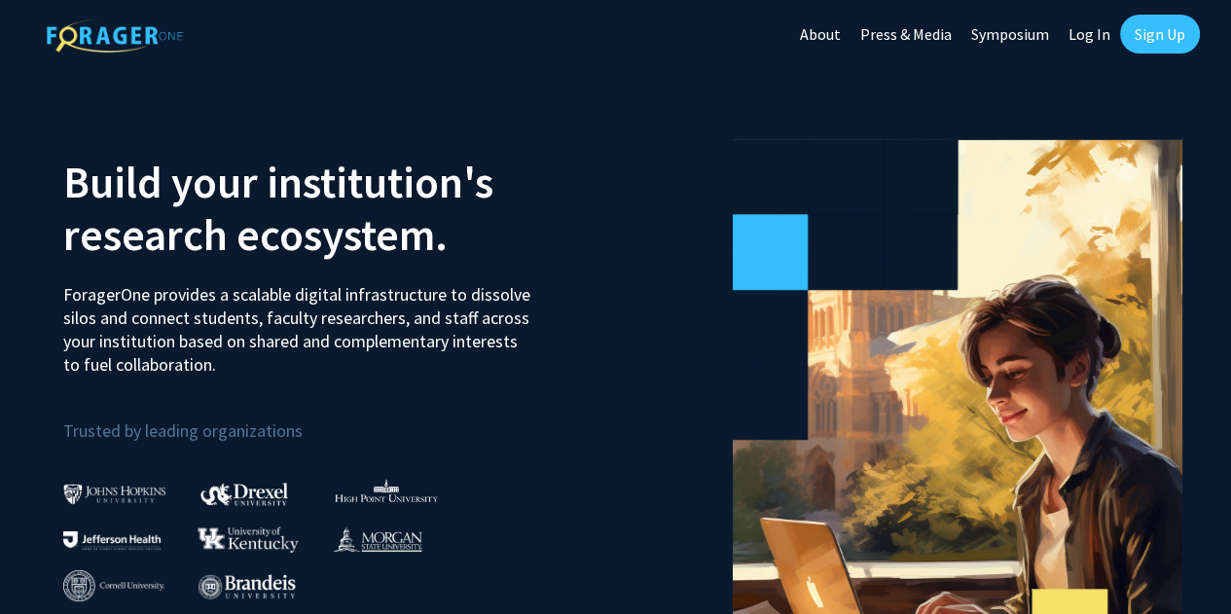
click at [1153, 25] on link "Sign Up" at bounding box center [1160, 34] width 80 height 39
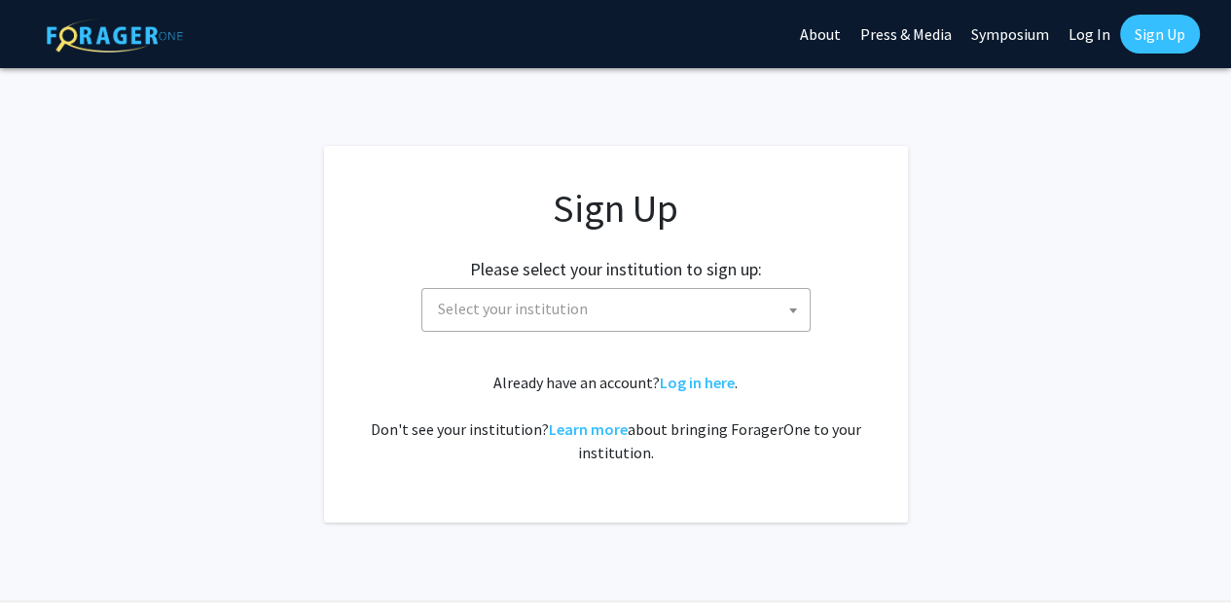
click at [739, 326] on span "Select your institution" at bounding box center [620, 309] width 380 height 40
click at [1084, 16] on link "Log In" at bounding box center [1089, 34] width 61 height 68
select select
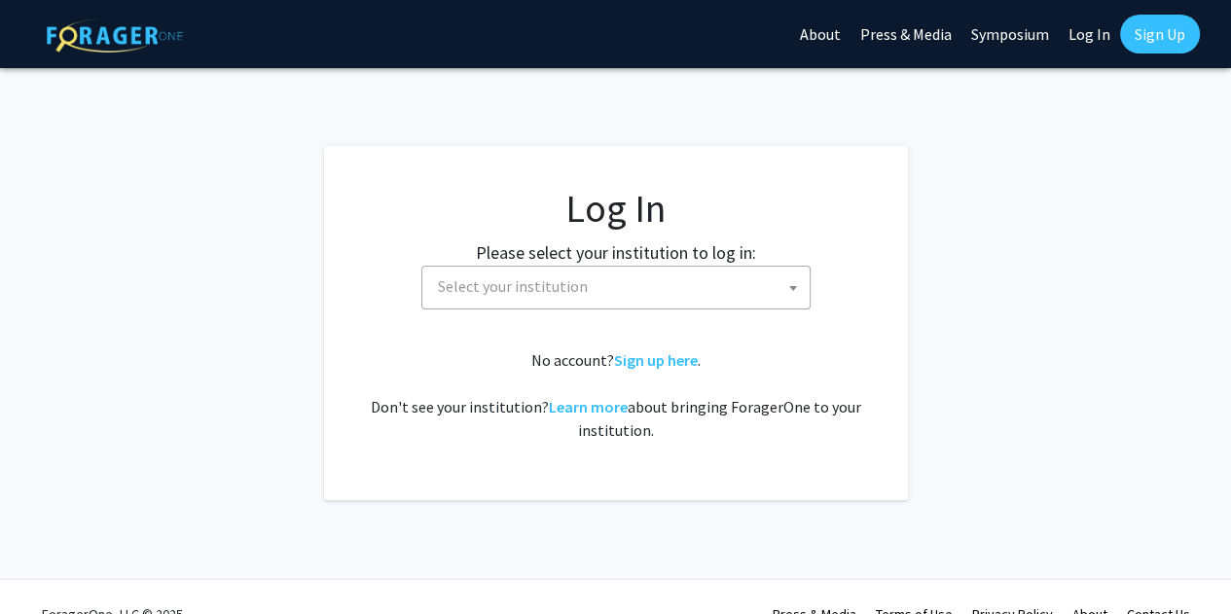
click at [685, 293] on span "Select your institution" at bounding box center [620, 287] width 380 height 40
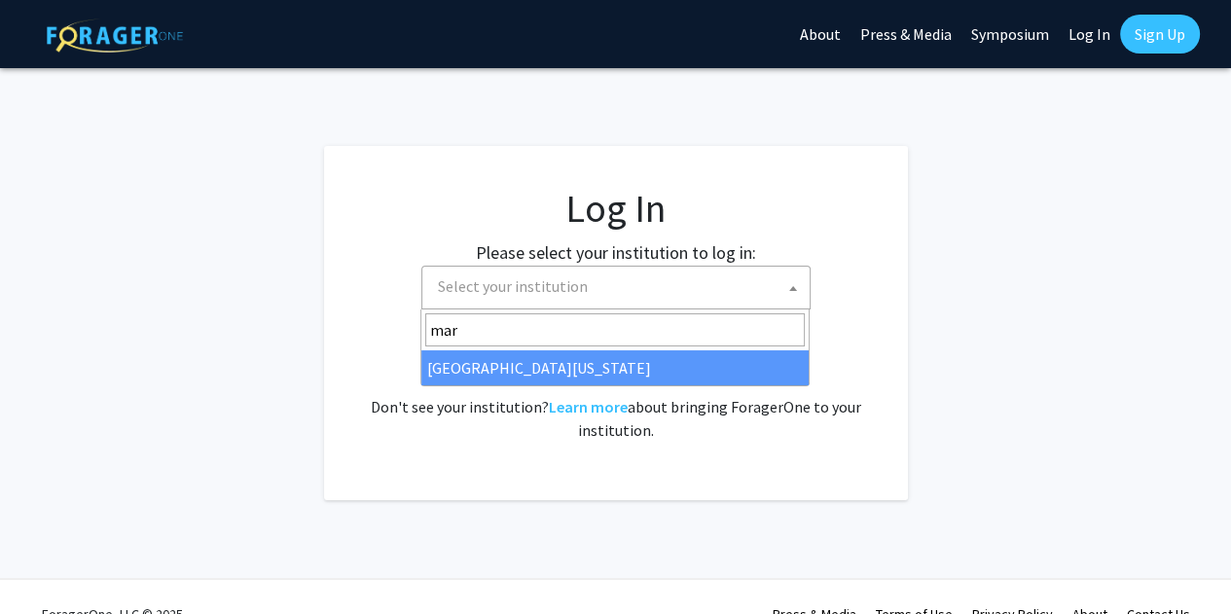
type input "mar"
select select "31"
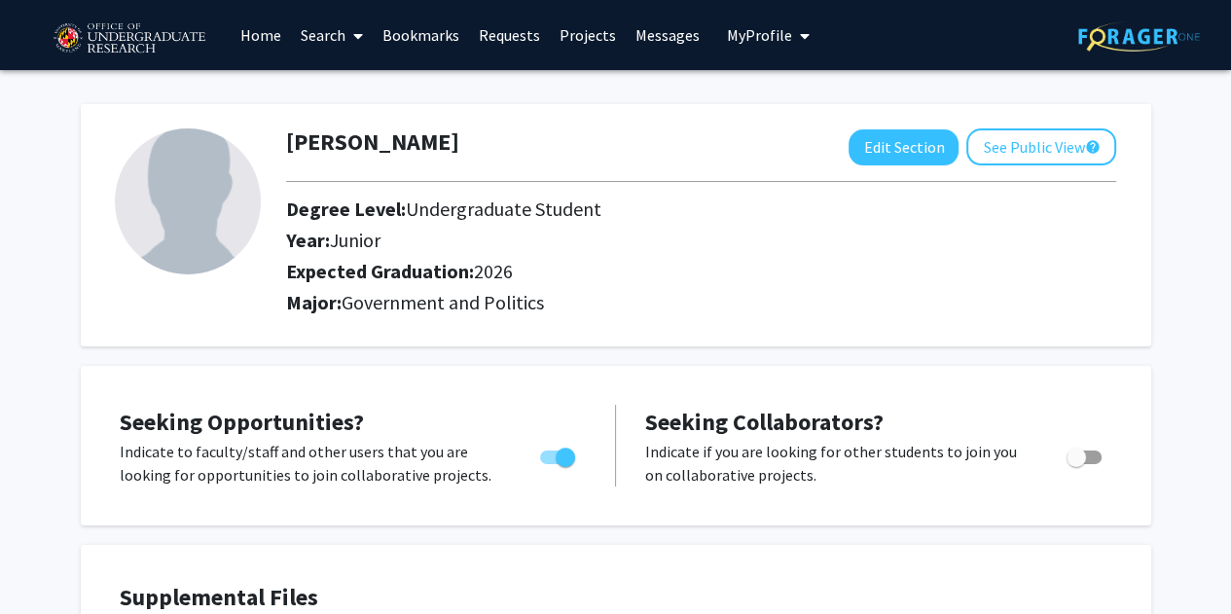
click at [654, 31] on link "Messages" at bounding box center [668, 35] width 84 height 68
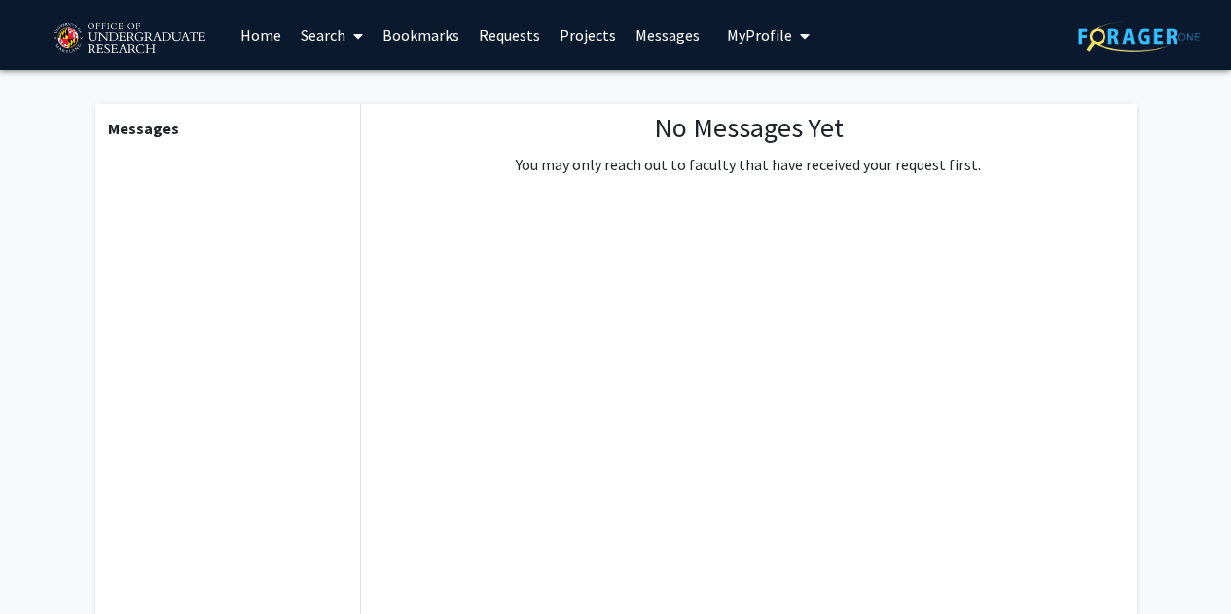
click at [570, 33] on link "Projects" at bounding box center [588, 35] width 76 height 68
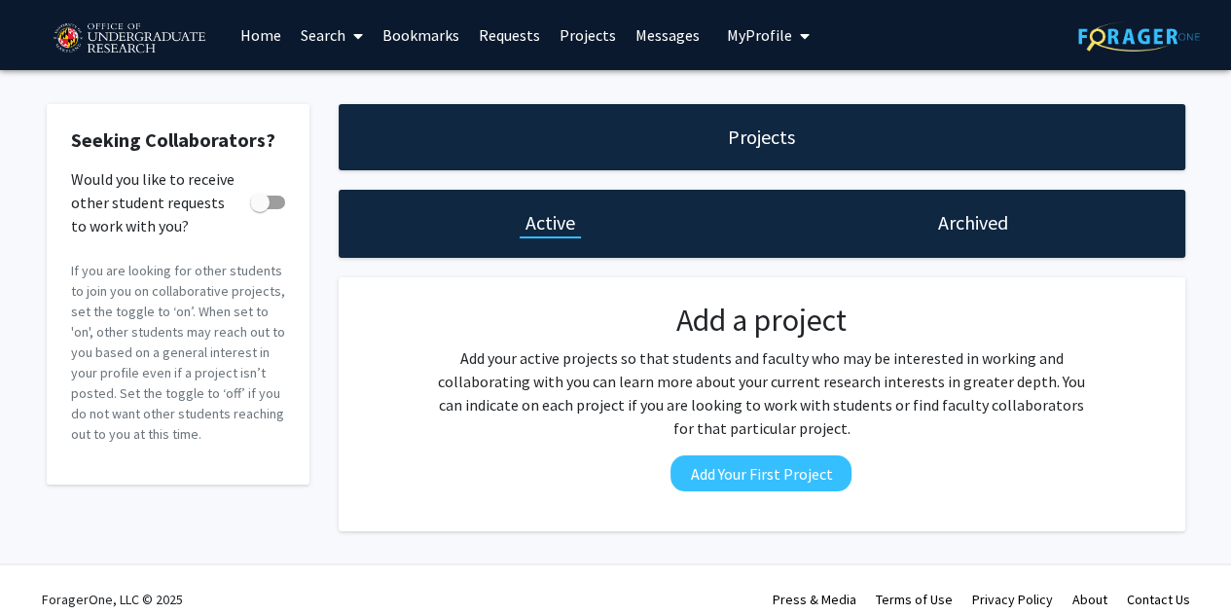
click at [503, 38] on link "Requests" at bounding box center [509, 35] width 81 height 68
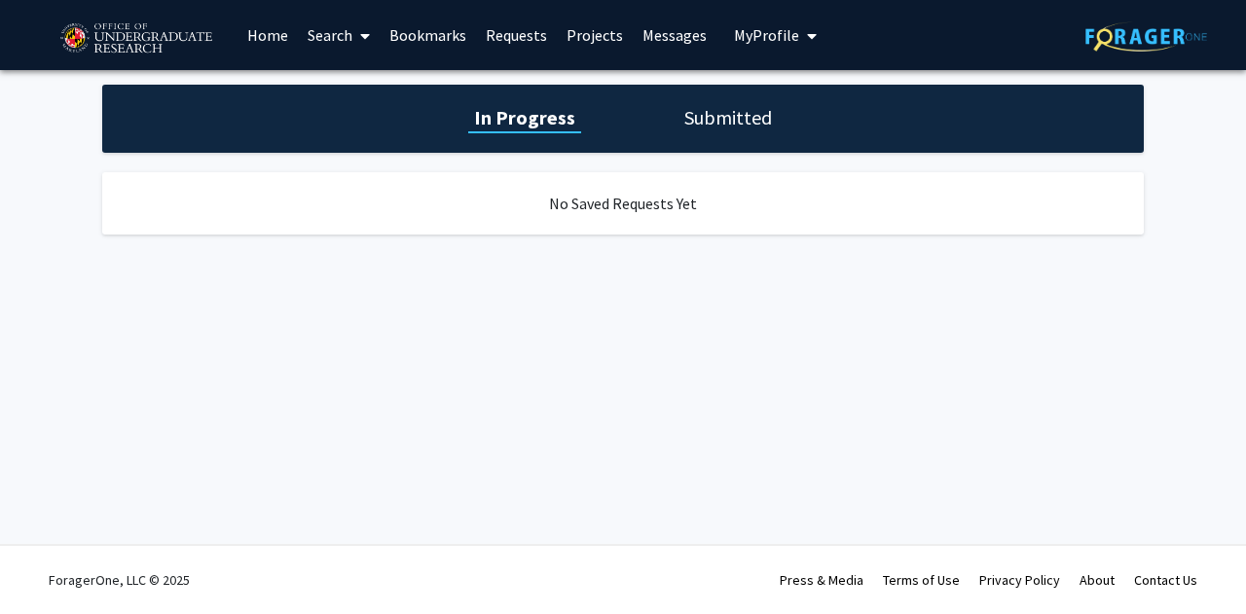
click at [419, 43] on link "Bookmarks" at bounding box center [428, 35] width 96 height 68
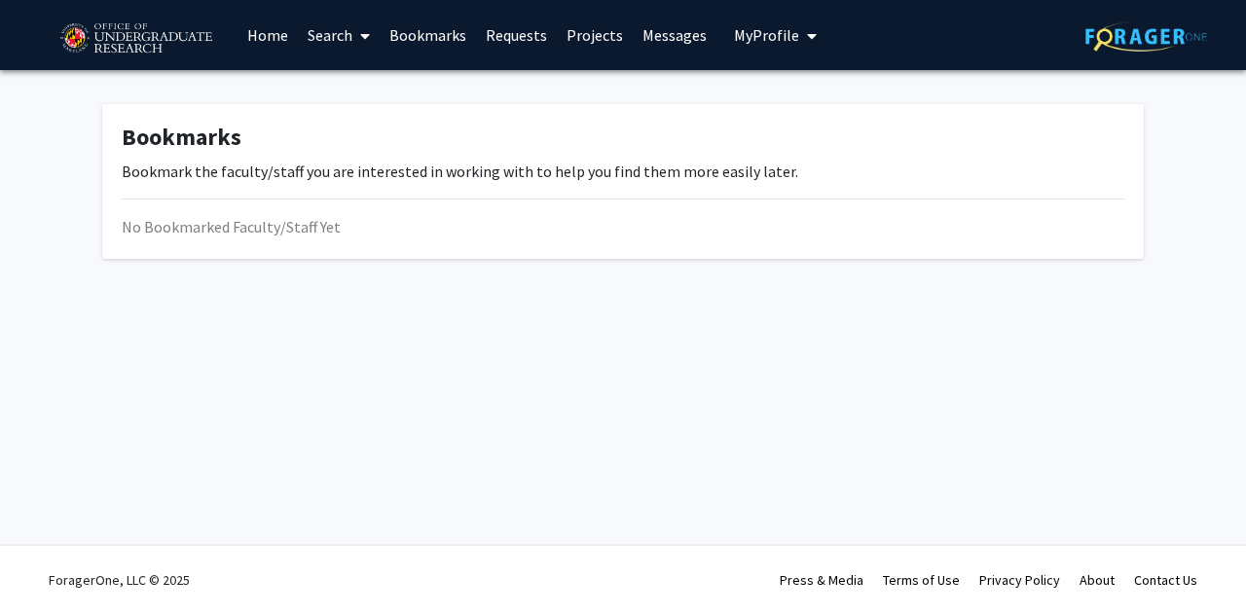
click at [341, 35] on link "Search" at bounding box center [339, 35] width 82 height 68
click at [354, 89] on span "Faculty/Staff" at bounding box center [369, 89] width 143 height 39
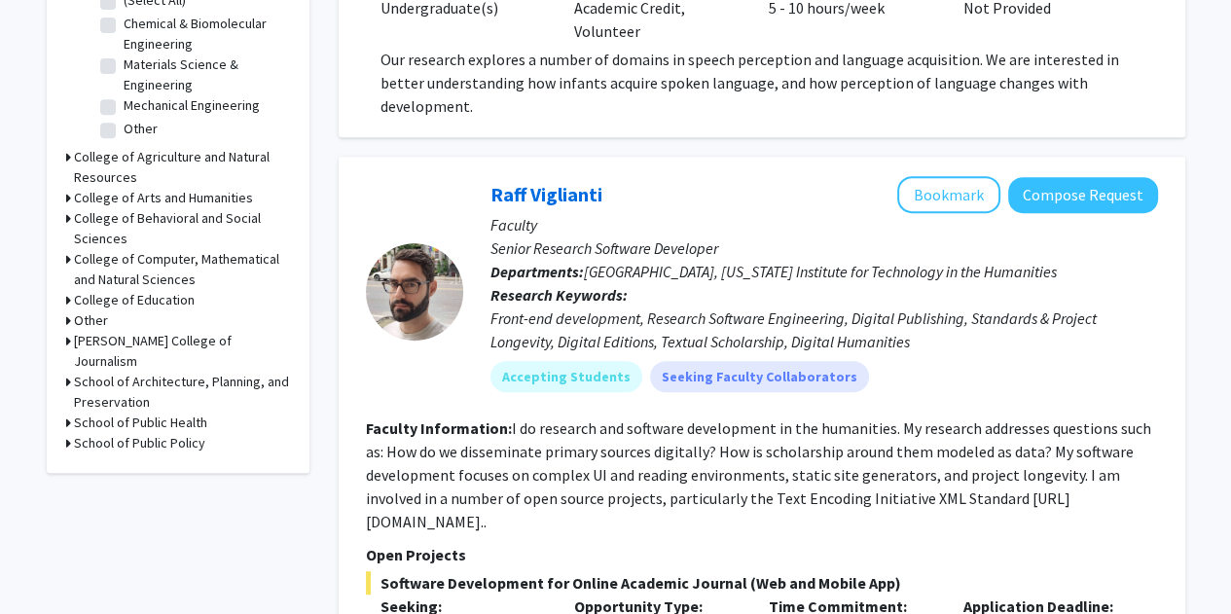
scroll to position [715, 0]
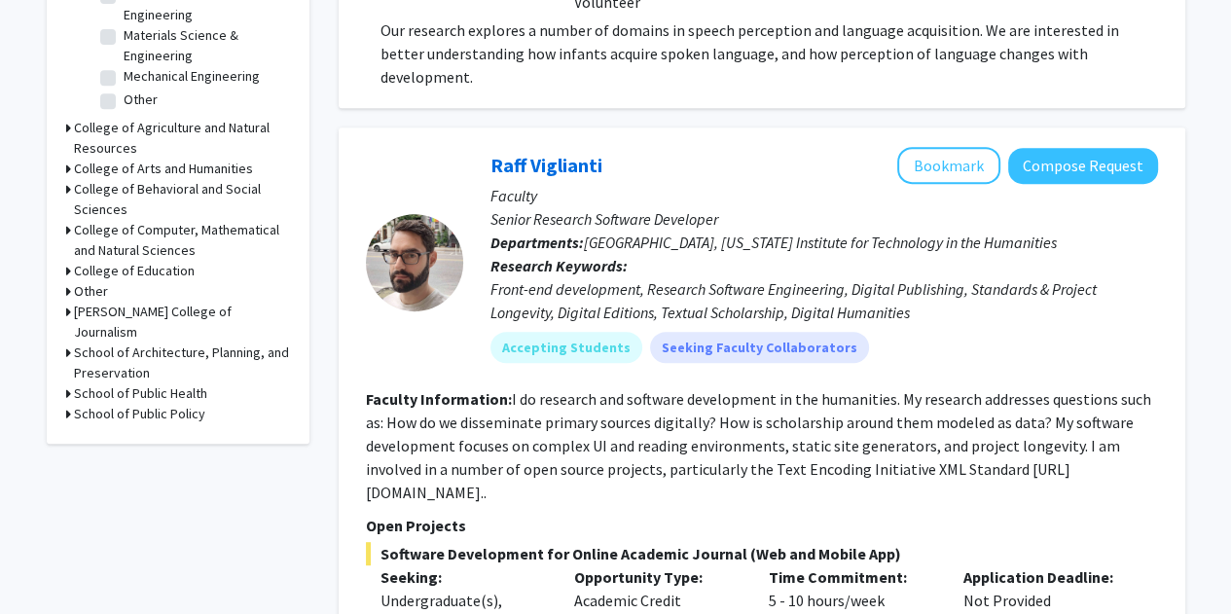
click at [154, 159] on h3 "College of Arts and Humanities" at bounding box center [163, 169] width 179 height 20
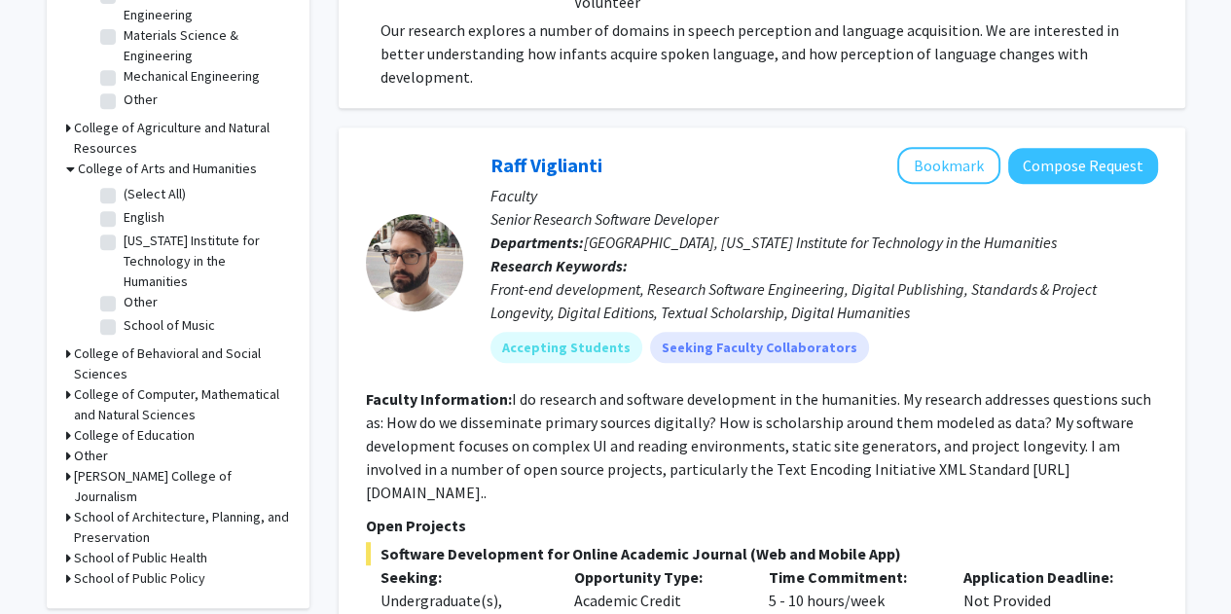
click at [202, 159] on h3 "College of Arts and Humanities" at bounding box center [167, 169] width 179 height 20
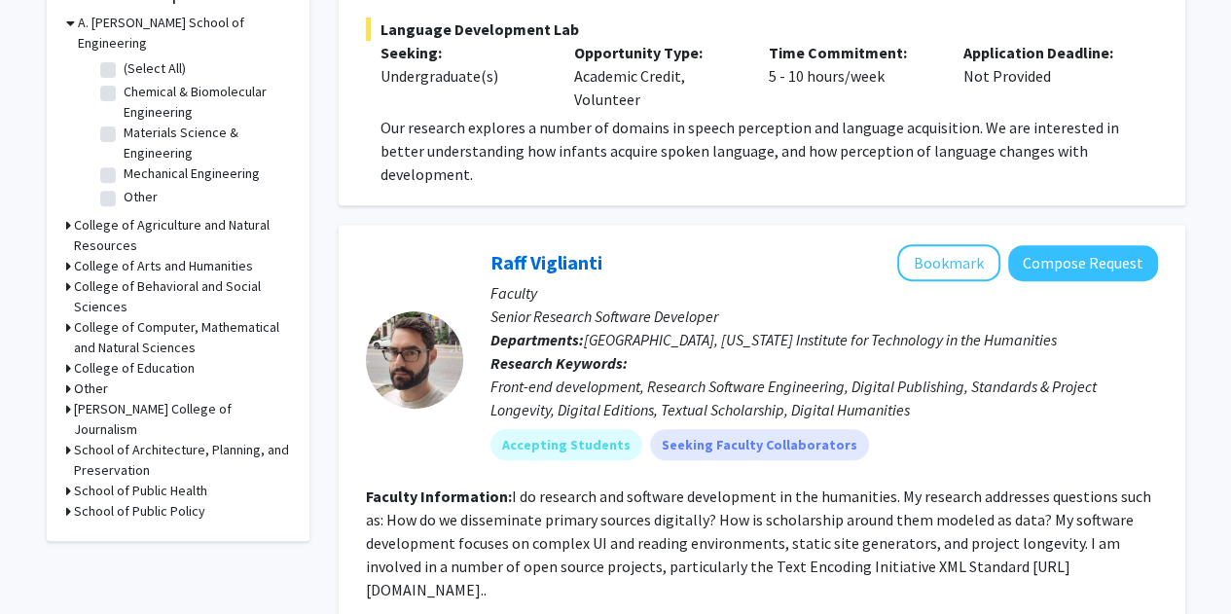
scroll to position [617, 0]
click at [165, 277] on h3 "College of Behavioral and Social Sciences" at bounding box center [182, 297] width 216 height 41
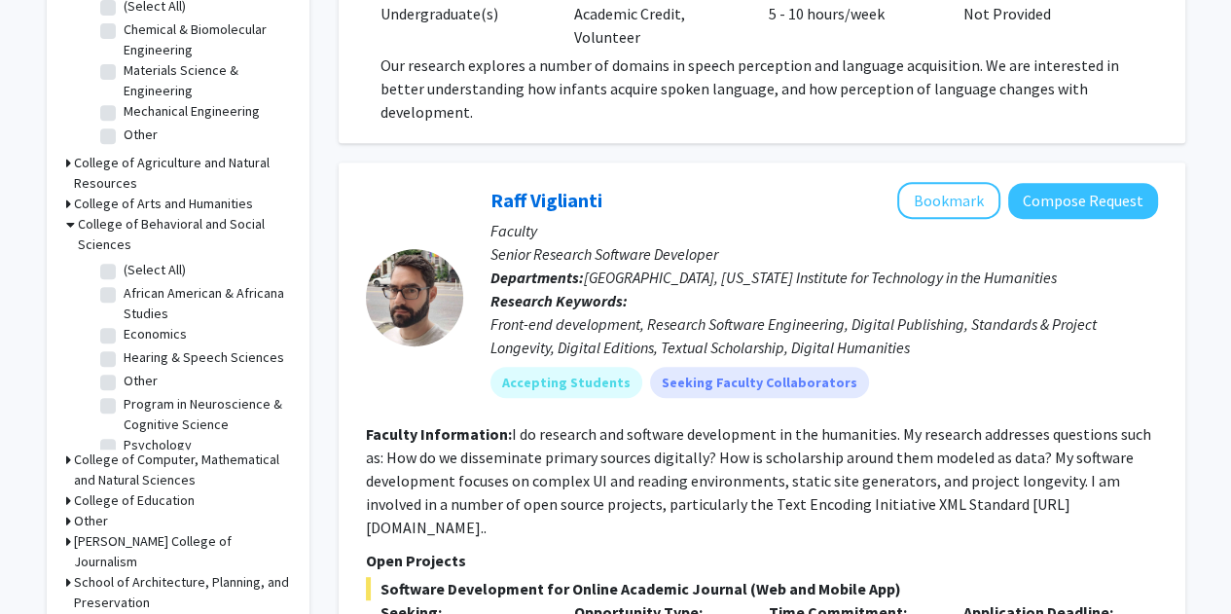
scroll to position [717, 0]
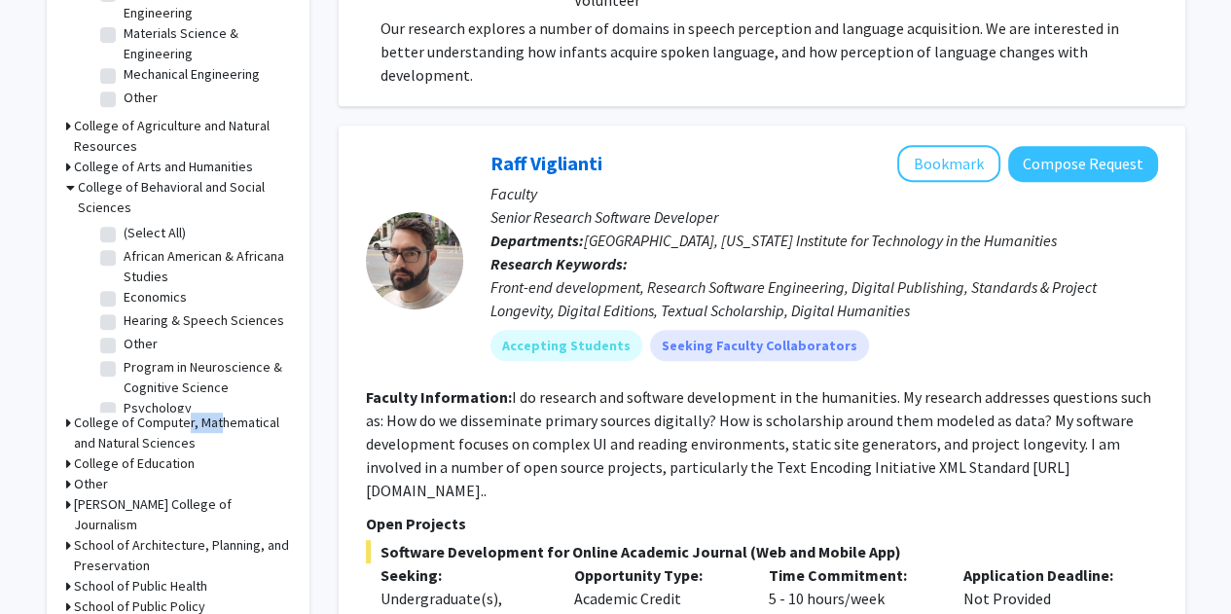
drag, startPoint x: 179, startPoint y: 407, endPoint x: 213, endPoint y: 390, distance: 37.9
click at [213, 390] on form "A. James Clark School of Engineering (Select All) (Select All) Chemical & Biomo…" at bounding box center [178, 265] width 224 height 704
click at [243, 157] on h3 "College of Arts and Humanities" at bounding box center [163, 167] width 179 height 20
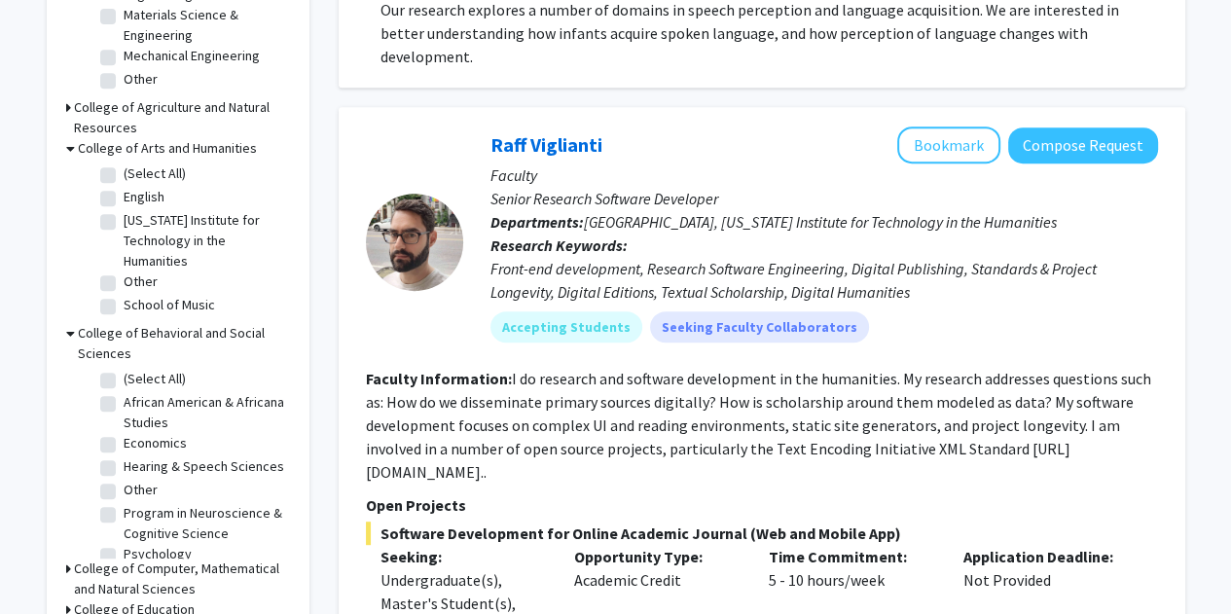
scroll to position [737, 0]
click at [137, 273] on fg-checkbox "Other Other" at bounding box center [192, 282] width 185 height 23
click at [124, 271] on label "Other" at bounding box center [141, 281] width 34 height 20
click at [124, 271] on input "Other" at bounding box center [130, 277] width 13 height 13
checkbox input "true"
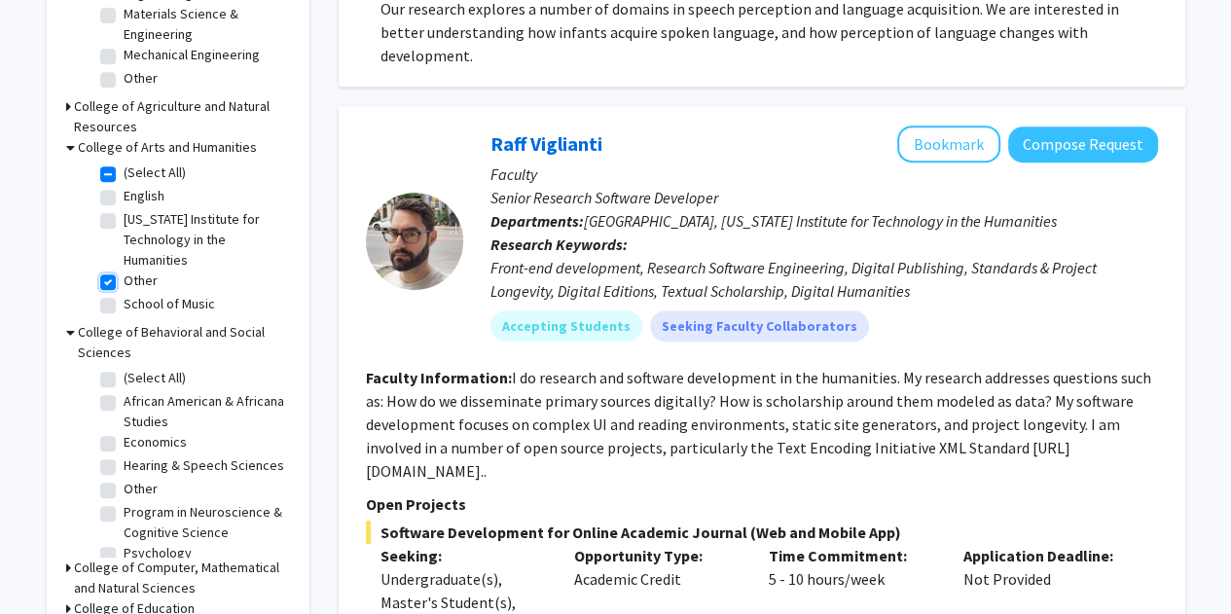
checkbox input "true"
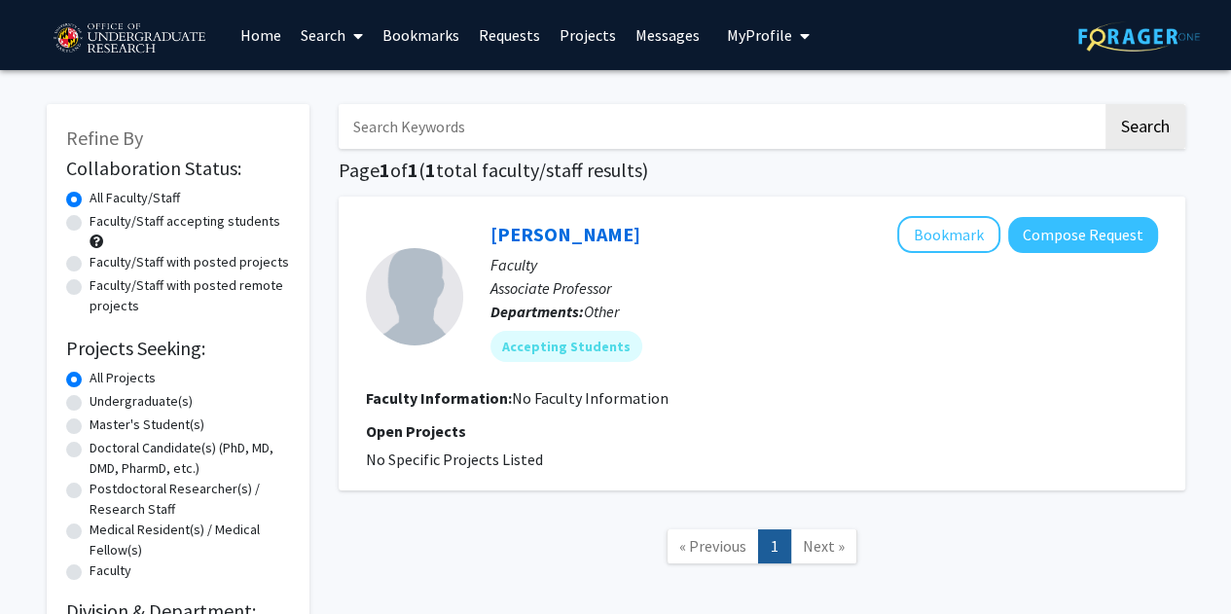
scroll to position [191, 0]
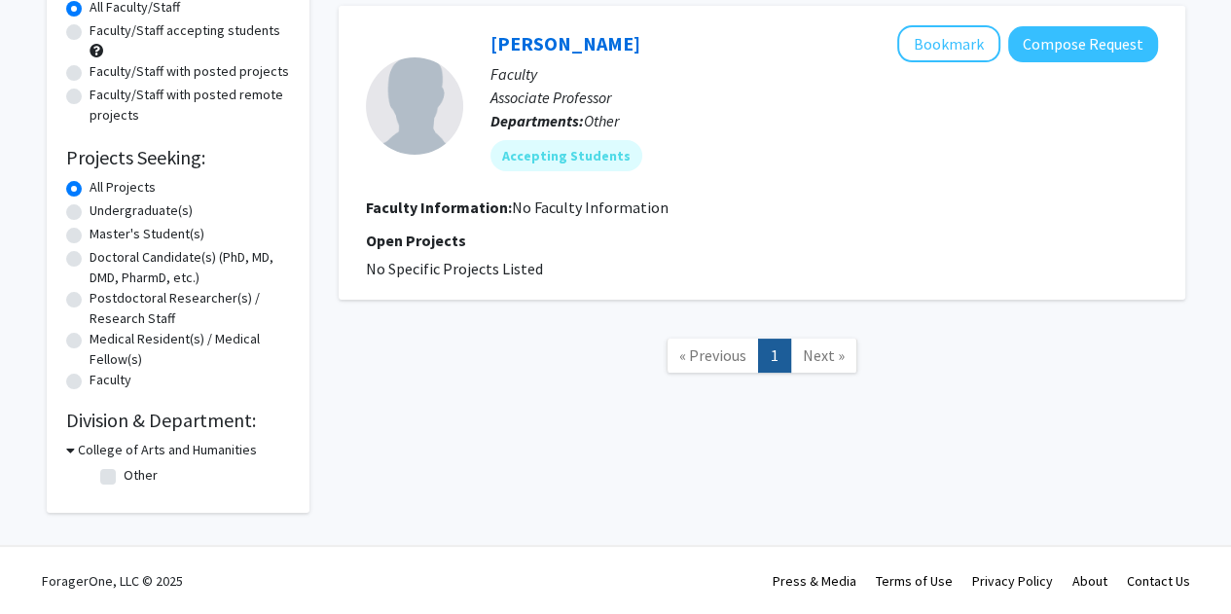
checkbox input "false"
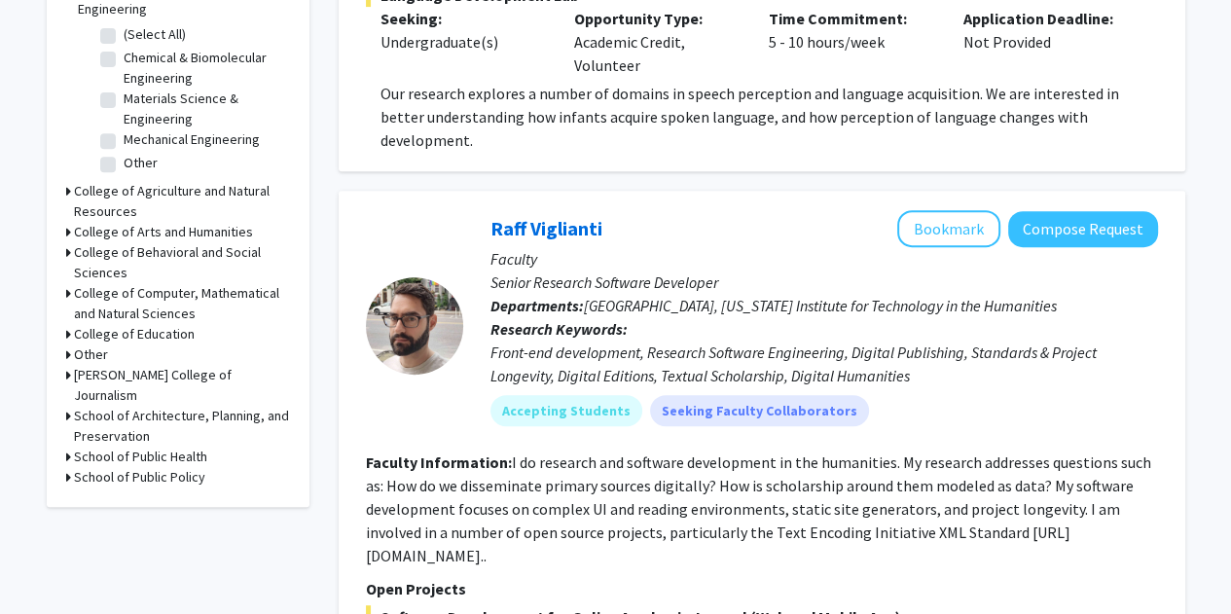
scroll to position [660, 0]
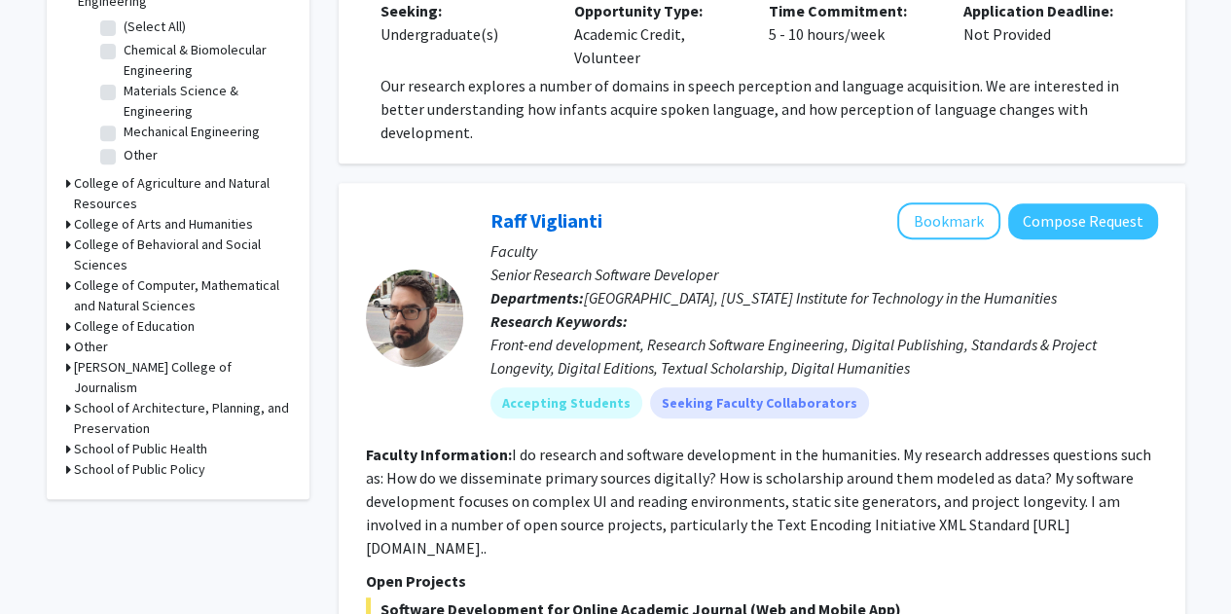
click at [154, 214] on h3 "College of Arts and Humanities" at bounding box center [163, 224] width 179 height 20
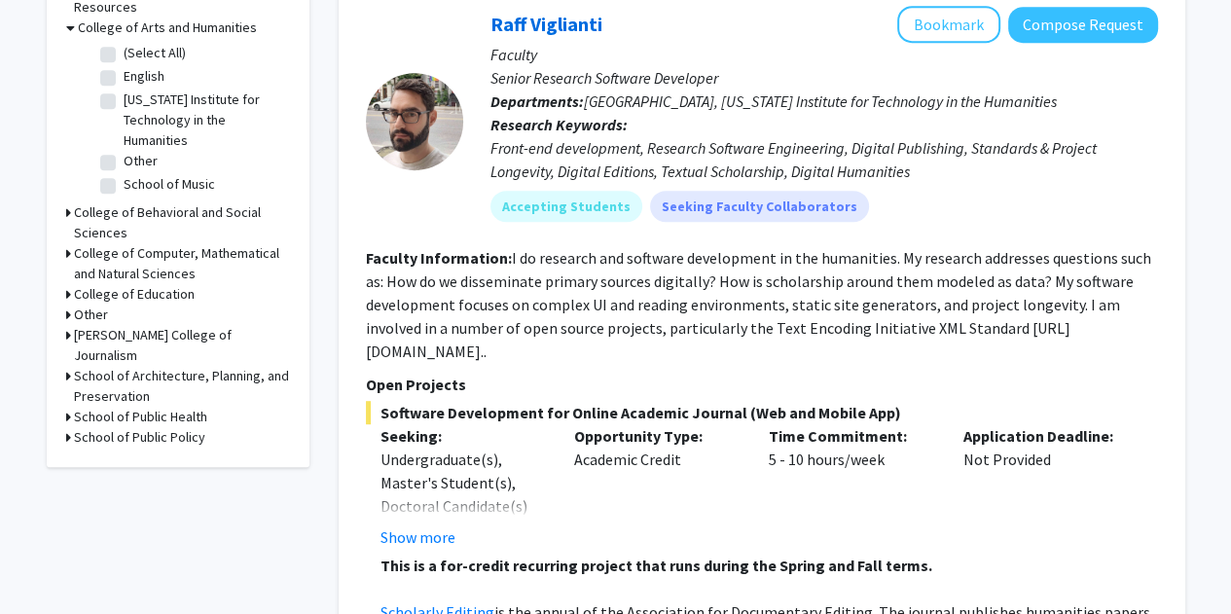
scroll to position [859, 0]
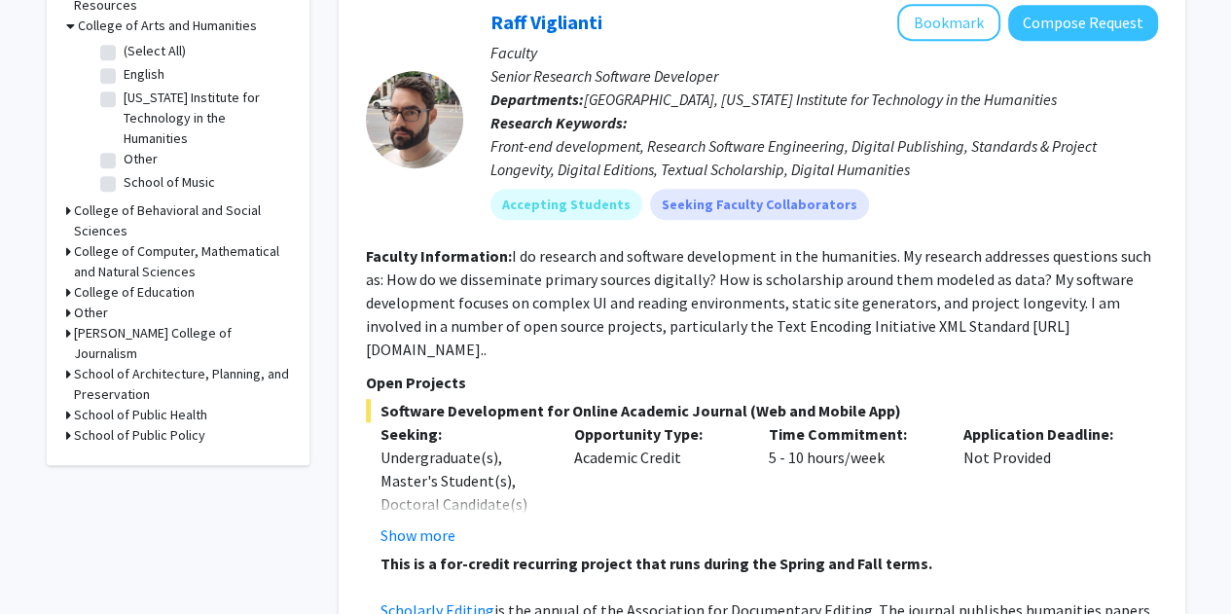
click at [154, 201] on h3 "College of Behavioral and Social Sciences" at bounding box center [182, 221] width 216 height 41
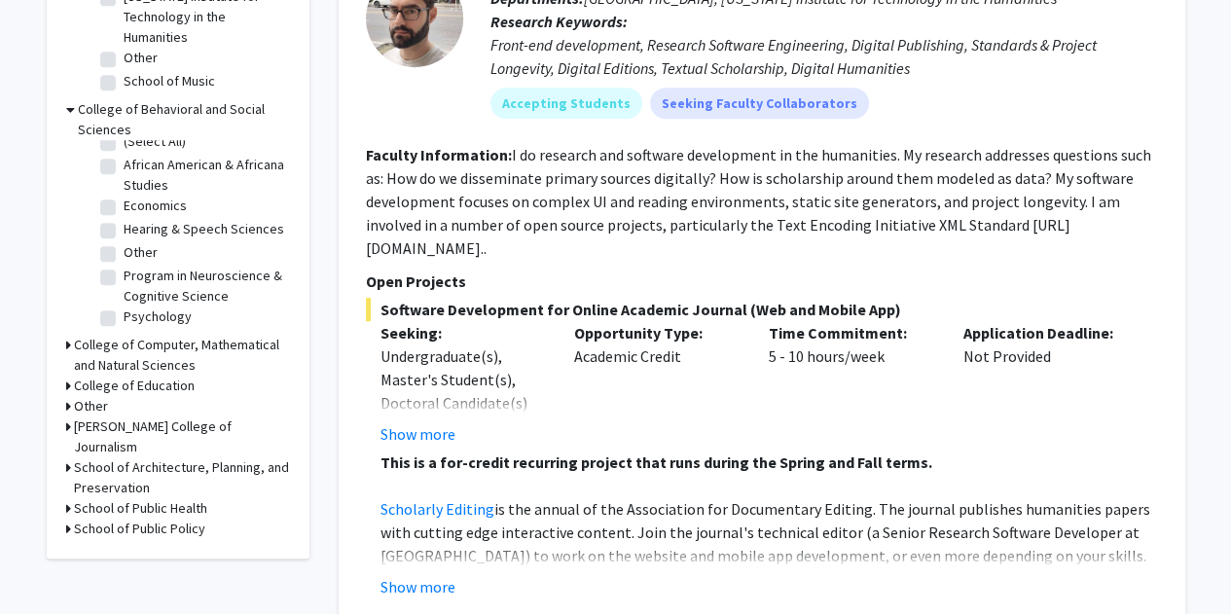
scroll to position [0, 0]
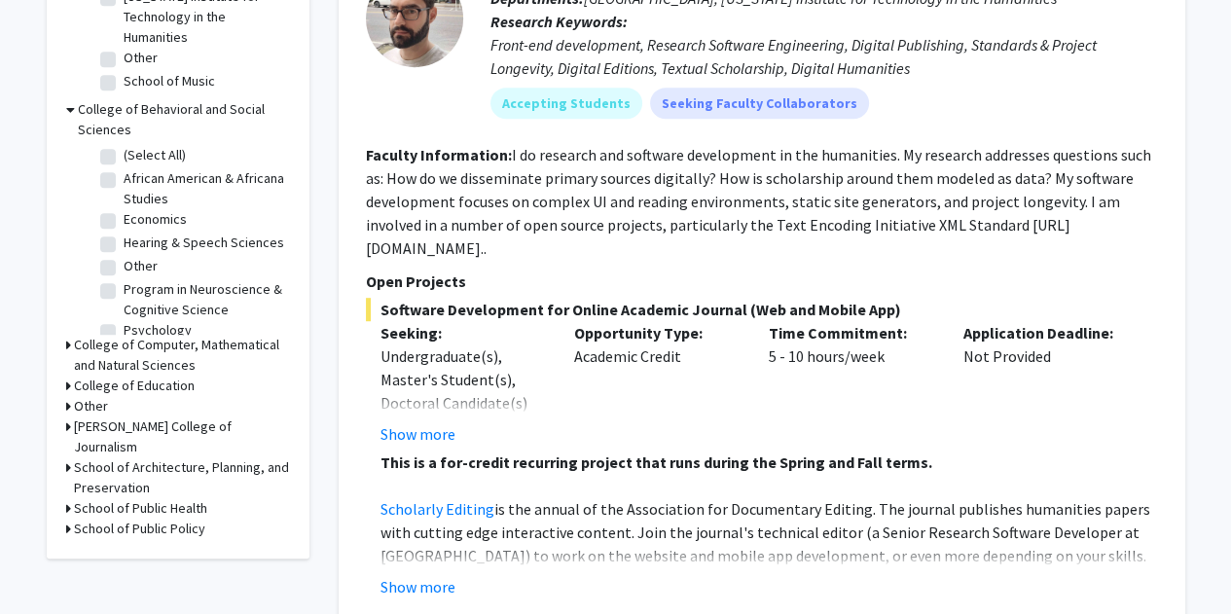
click at [154, 209] on label "Economics" at bounding box center [155, 219] width 63 height 20
click at [136, 209] on input "Economics" at bounding box center [130, 215] width 13 height 13
checkbox input "true"
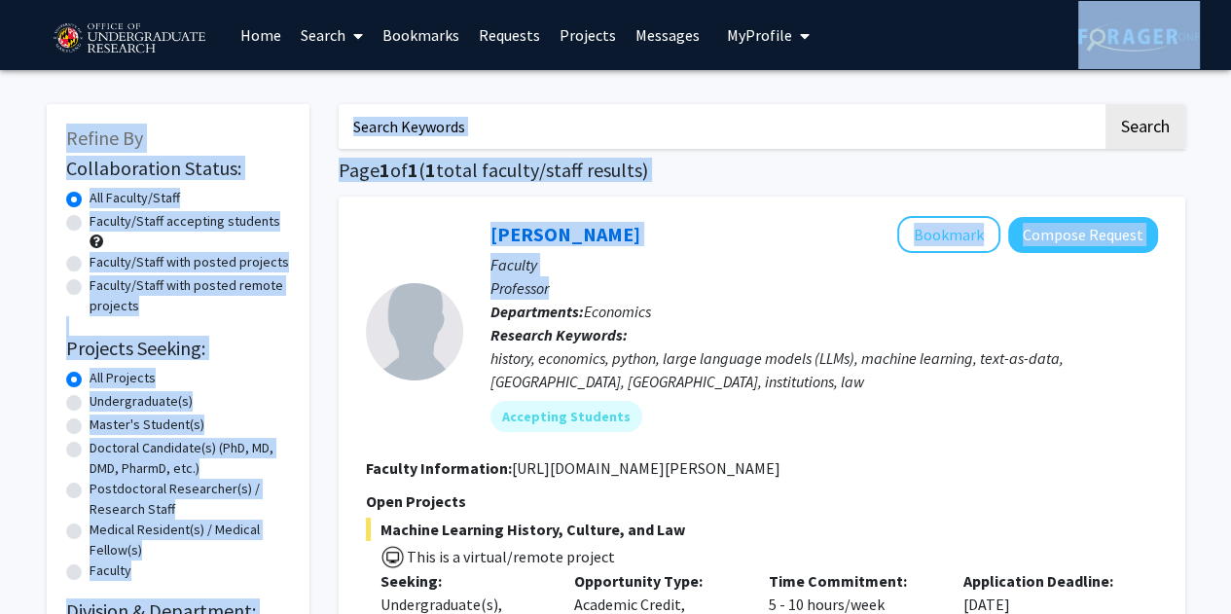
drag, startPoint x: 715, startPoint y: 290, endPoint x: 830, endPoint y: -118, distance: 423.7
click at [830, 0] on html "Skip navigation Home Search Bookmarks Requests Projects Messages My Profile Yon…" at bounding box center [615, 307] width 1231 height 614
